Goal: Task Accomplishment & Management: Manage account settings

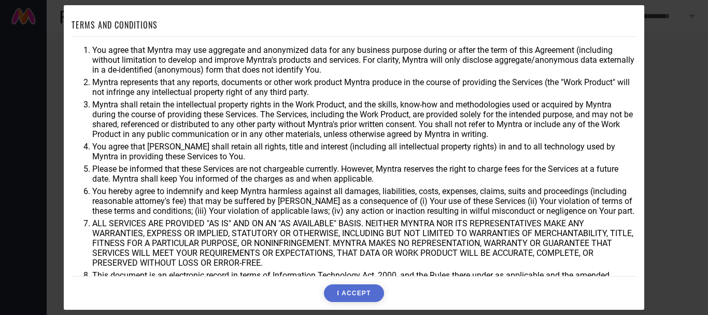
scroll to position [42, 0]
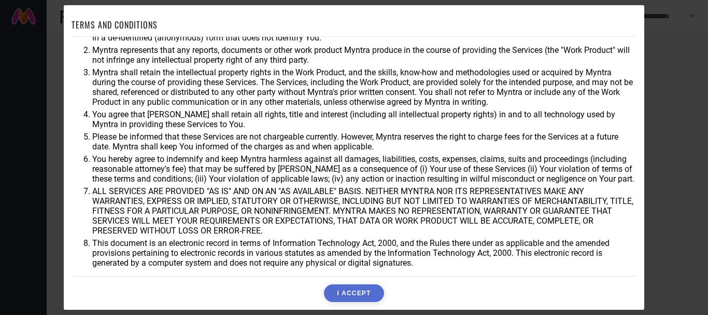
click at [342, 295] on button "I ACCEPT" at bounding box center [354, 293] width 60 height 18
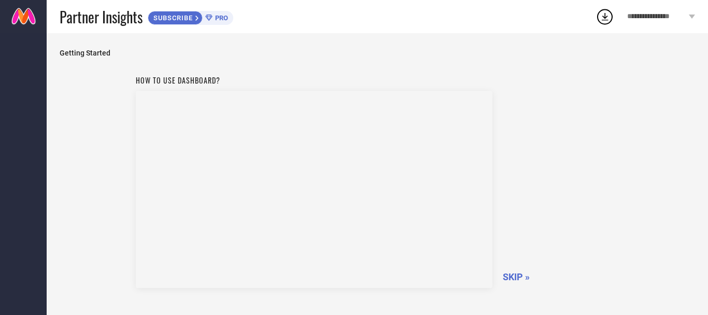
drag, startPoint x: 64, startPoint y: 98, endPoint x: 47, endPoint y: 72, distance: 31.5
click at [64, 98] on div "How to use dashboard? SKIP »" at bounding box center [378, 215] width 636 height 290
click at [27, 16] on link at bounding box center [23, 16] width 47 height 33
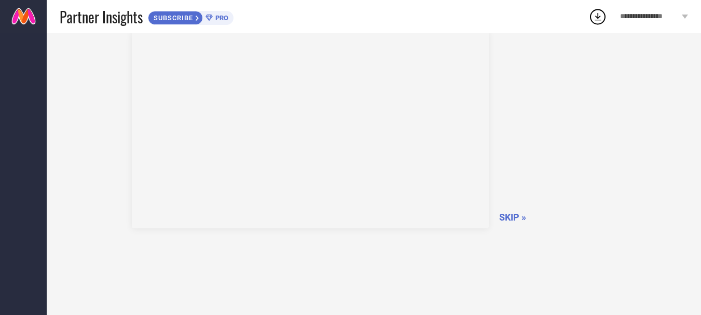
scroll to position [61, 0]
click at [179, 16] on span "SUBSCRIBE" at bounding box center [171, 18] width 47 height 8
